Goal: Navigation & Orientation: Find specific page/section

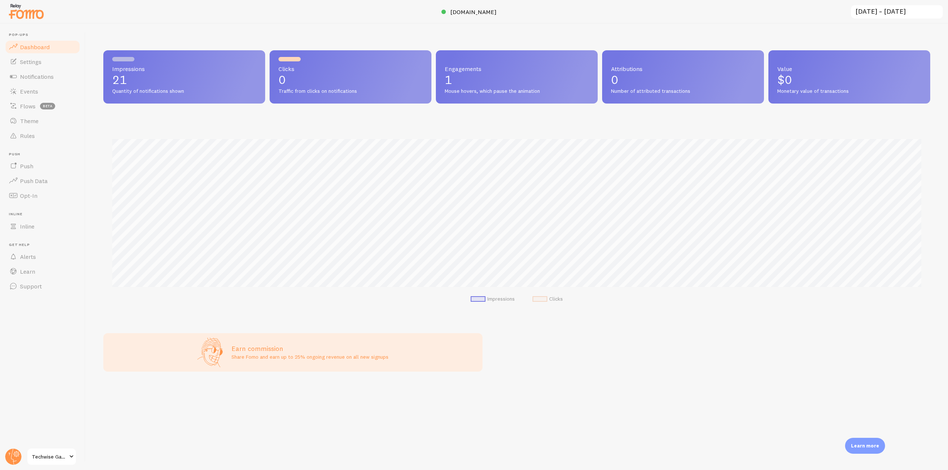
scroll to position [194, 827]
click at [32, 88] on span "Events" at bounding box center [29, 91] width 18 height 7
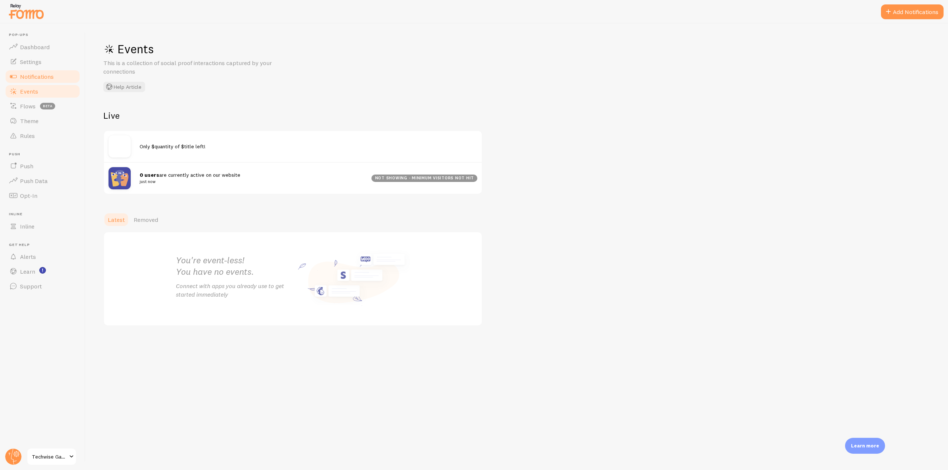
click at [58, 77] on link "Notifications" at bounding box center [42, 76] width 76 height 15
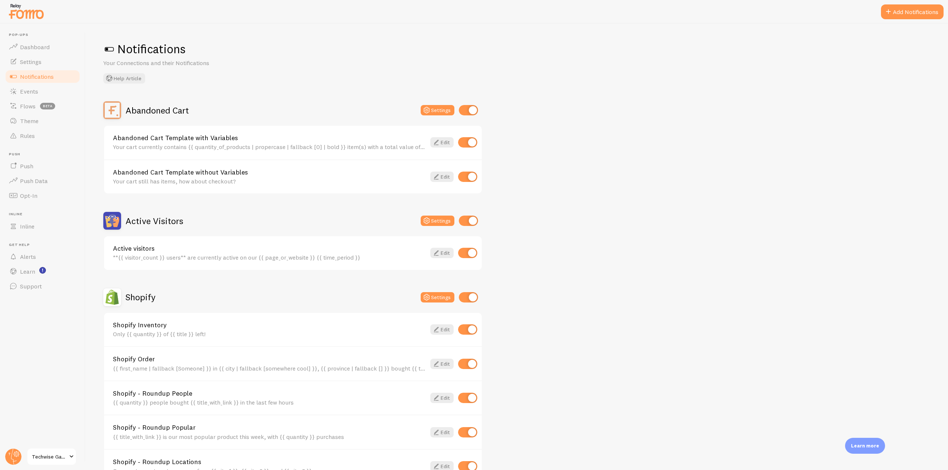
scroll to position [74, 0]
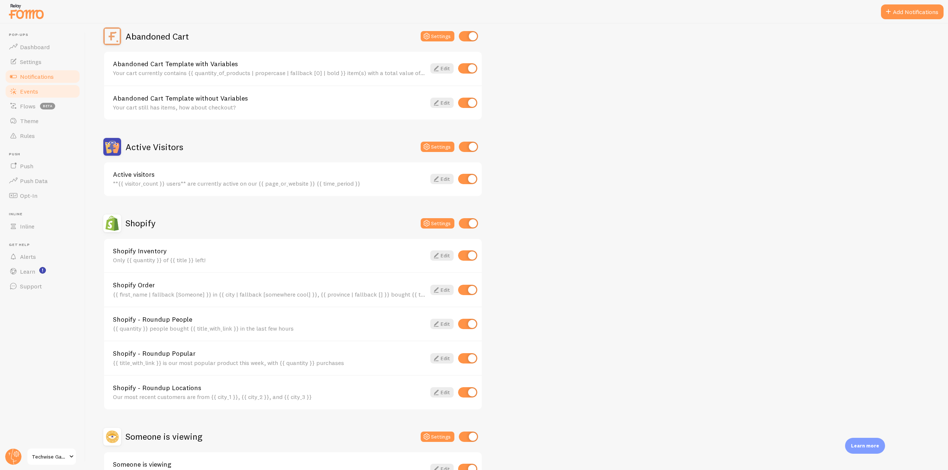
click at [36, 88] on span "Events" at bounding box center [29, 91] width 18 height 7
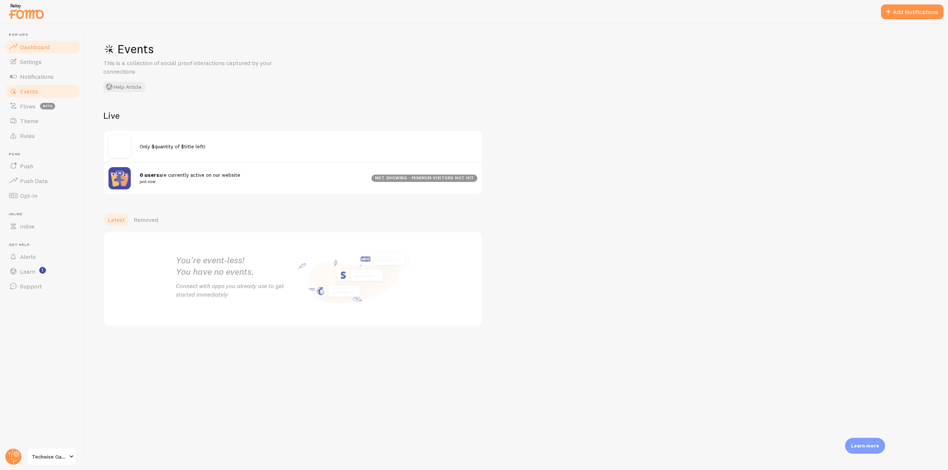
click at [34, 45] on span "Dashboard" at bounding box center [35, 46] width 30 height 7
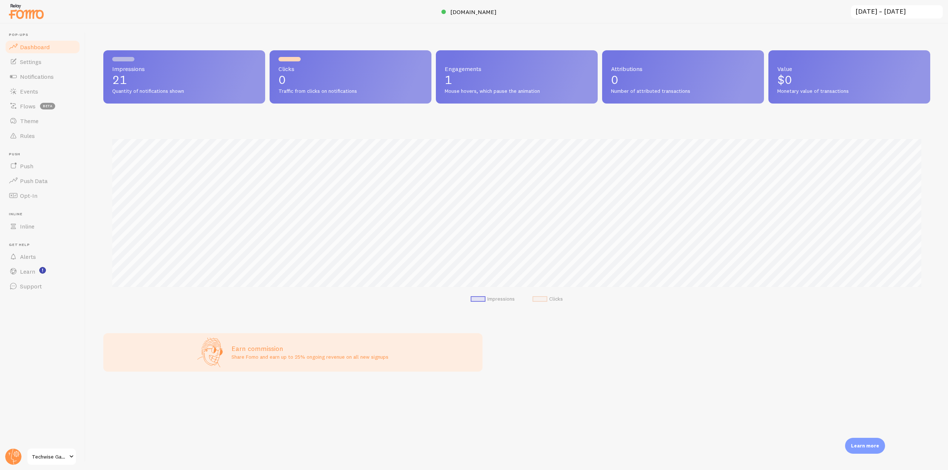
scroll to position [194, 827]
click at [450, 13] on span "[DOMAIN_NAME]" at bounding box center [473, 11] width 46 height 7
click at [40, 98] on link "Events" at bounding box center [42, 91] width 76 height 15
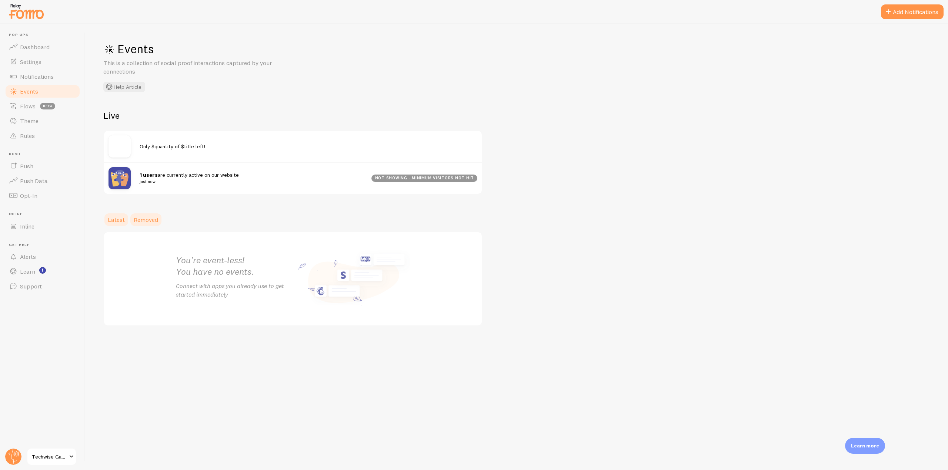
click at [141, 220] on span "Removed" at bounding box center [146, 219] width 24 height 7
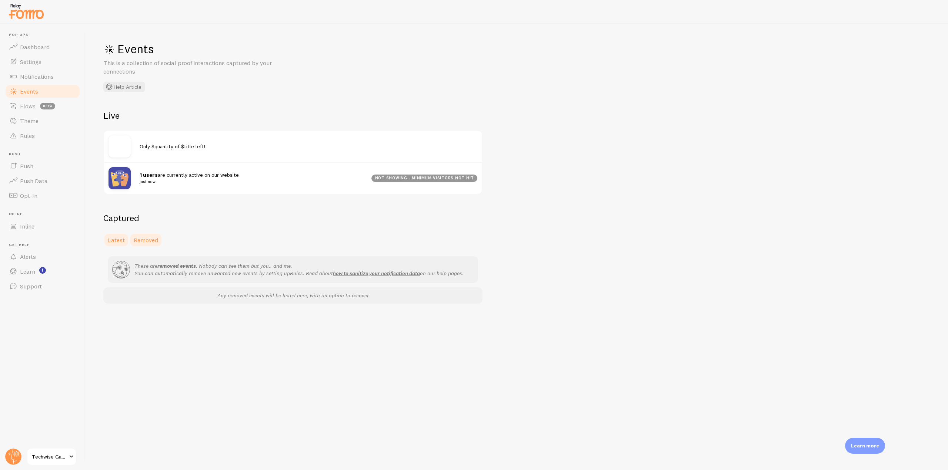
click at [117, 238] on span "Latest" at bounding box center [116, 240] width 17 height 7
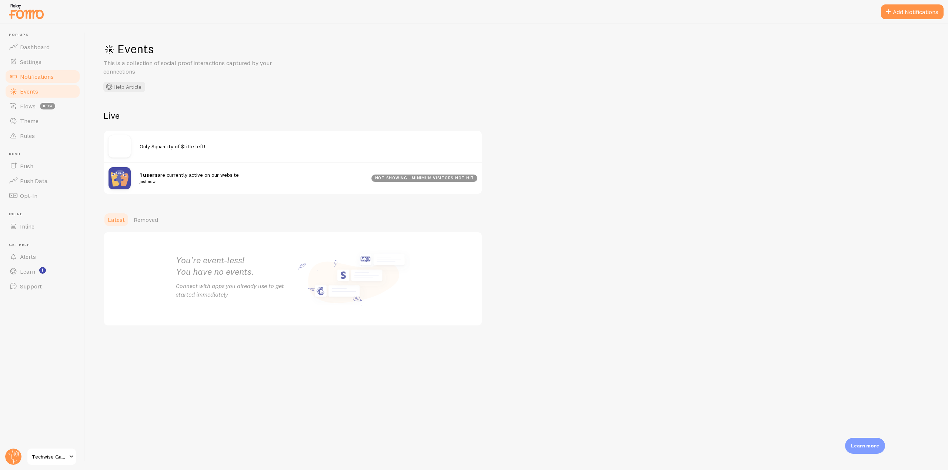
click at [50, 76] on span "Notifications" at bounding box center [37, 76] width 34 height 7
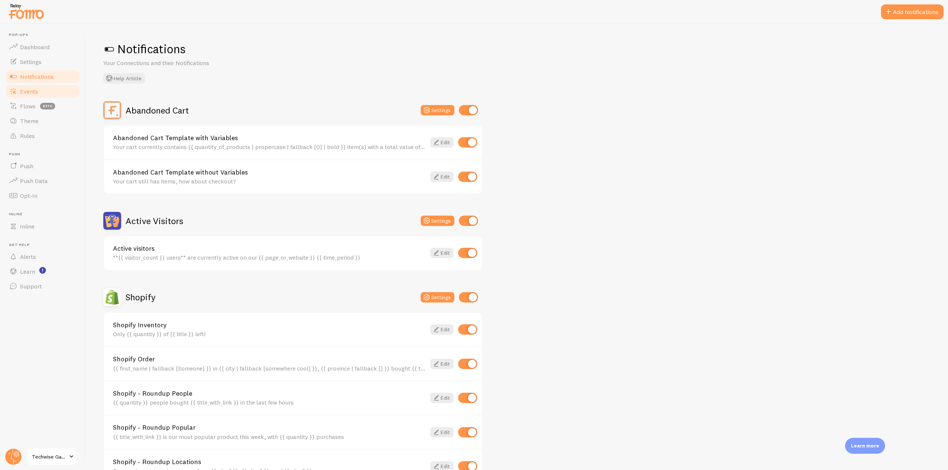
click at [24, 87] on link "Events" at bounding box center [42, 91] width 76 height 15
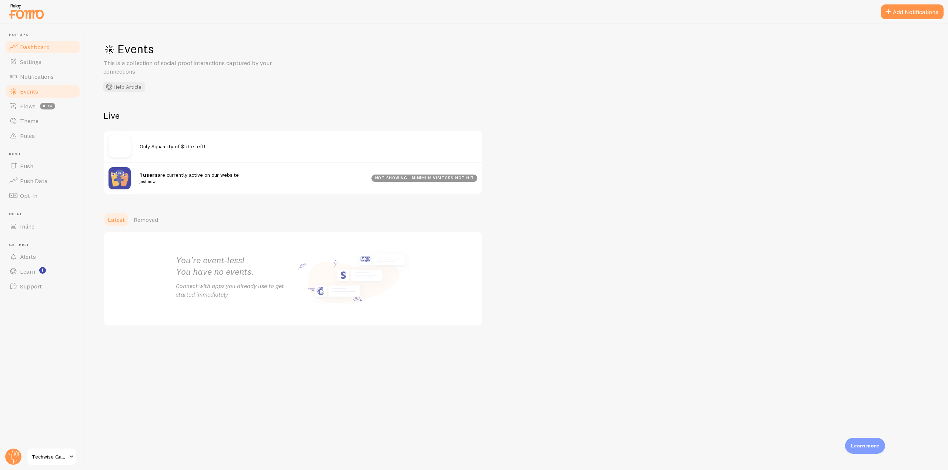
click at [39, 50] on span "Dashboard" at bounding box center [35, 46] width 30 height 7
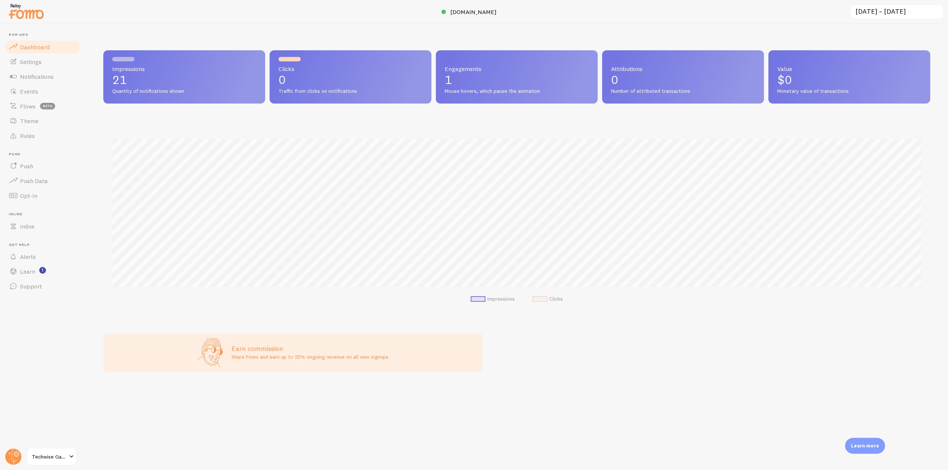
scroll to position [194, 827]
click at [450, 10] on span "[DOMAIN_NAME]" at bounding box center [473, 11] width 46 height 7
